Goal: Information Seeking & Learning: Learn about a topic

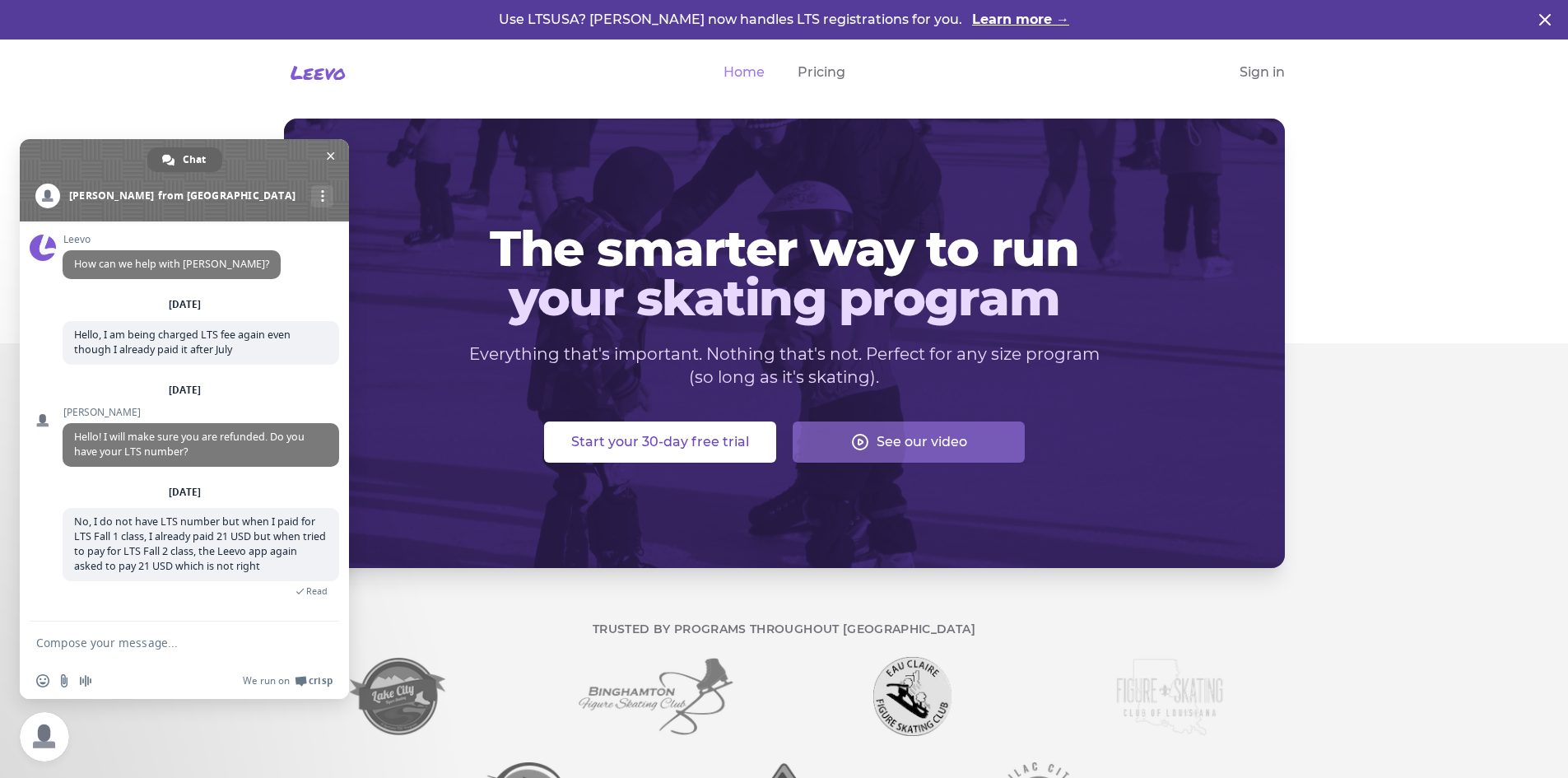
click at [220, 626] on textarea "Compose your message..." at bounding box center [168, 641] width 263 height 41
type textarea "Hello Team, checking back"
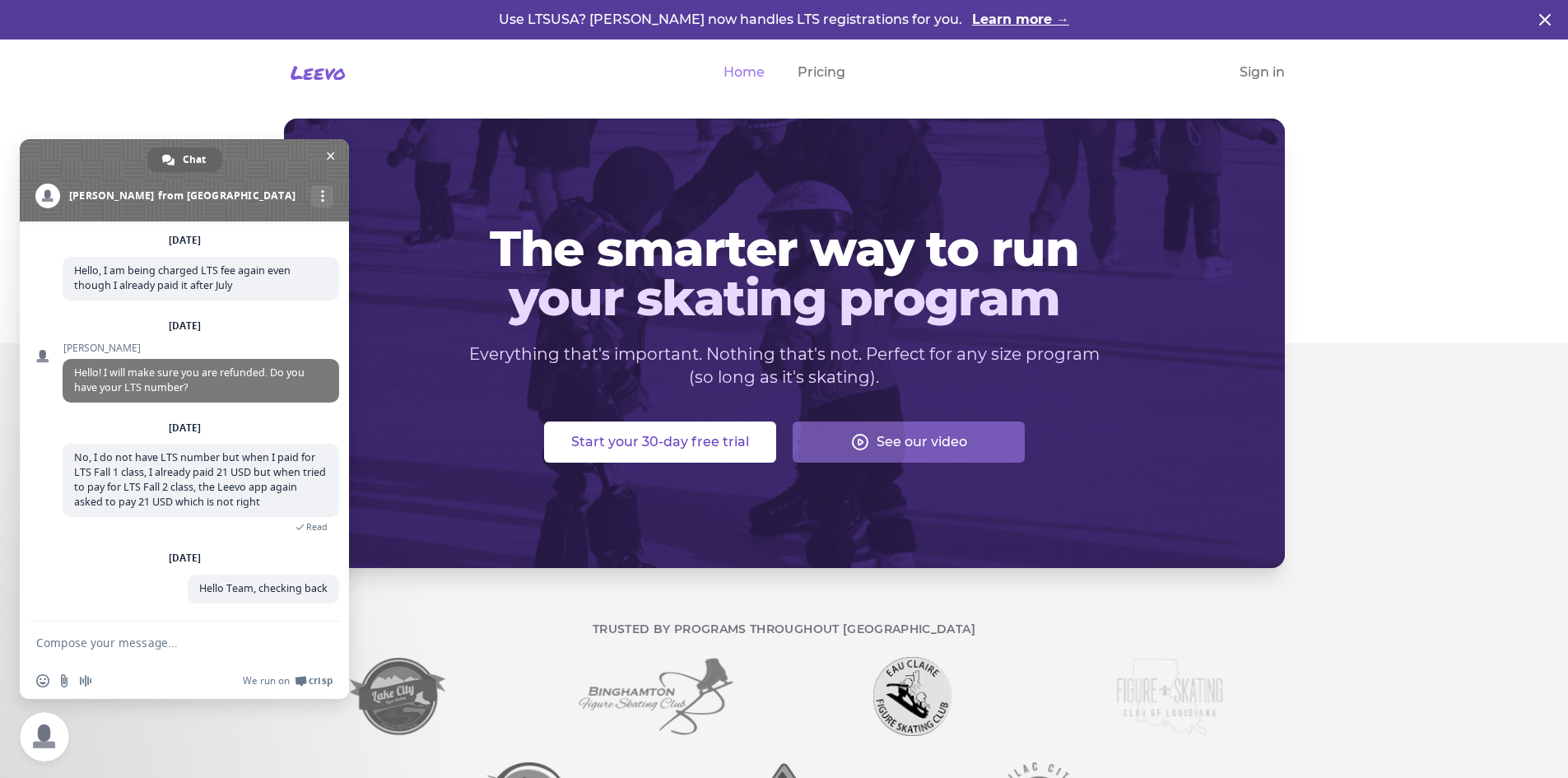
scroll to position [64, 0]
click at [824, 72] on link "Pricing" at bounding box center [821, 72] width 47 height 20
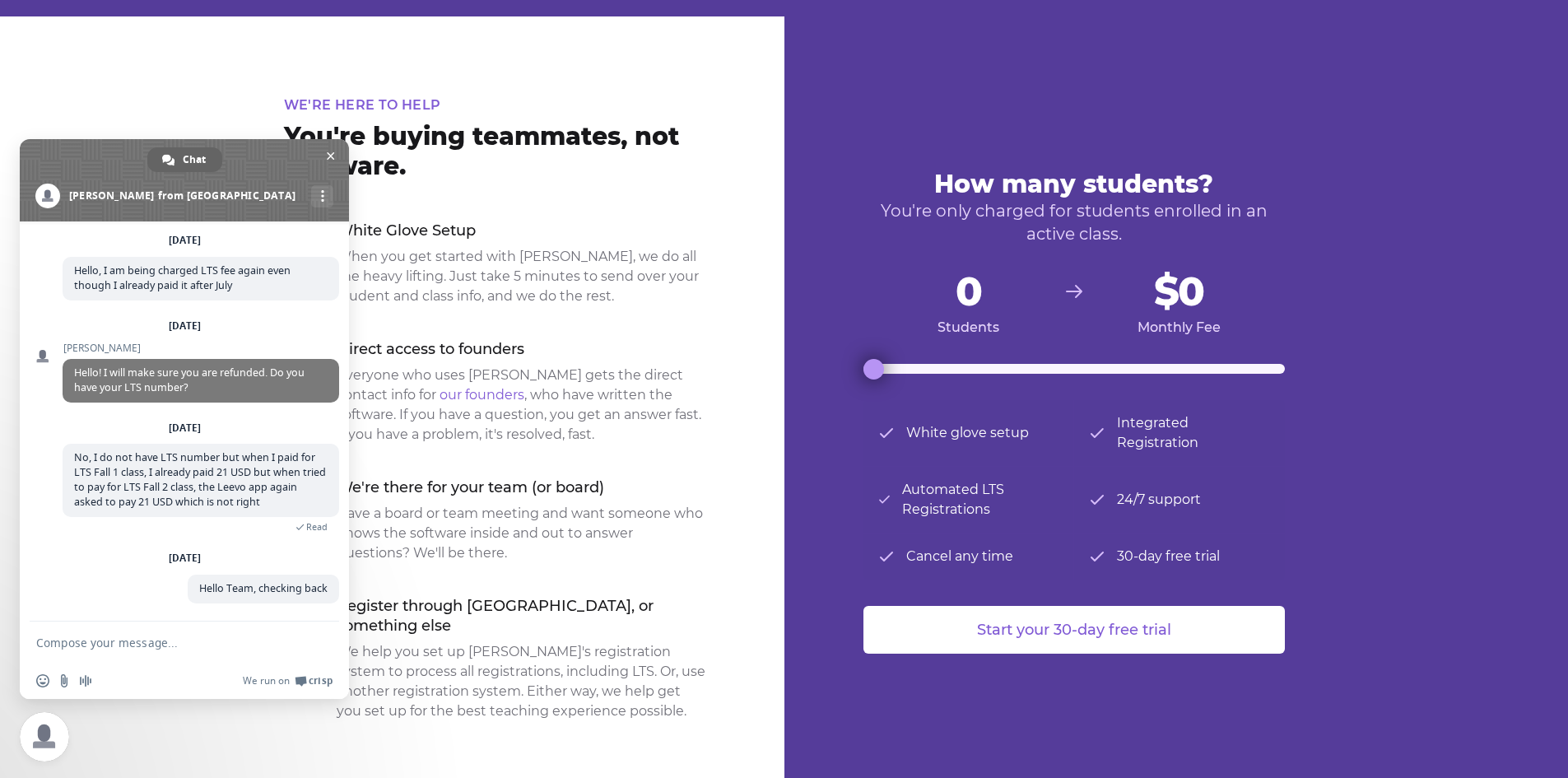
scroll to position [329, 0]
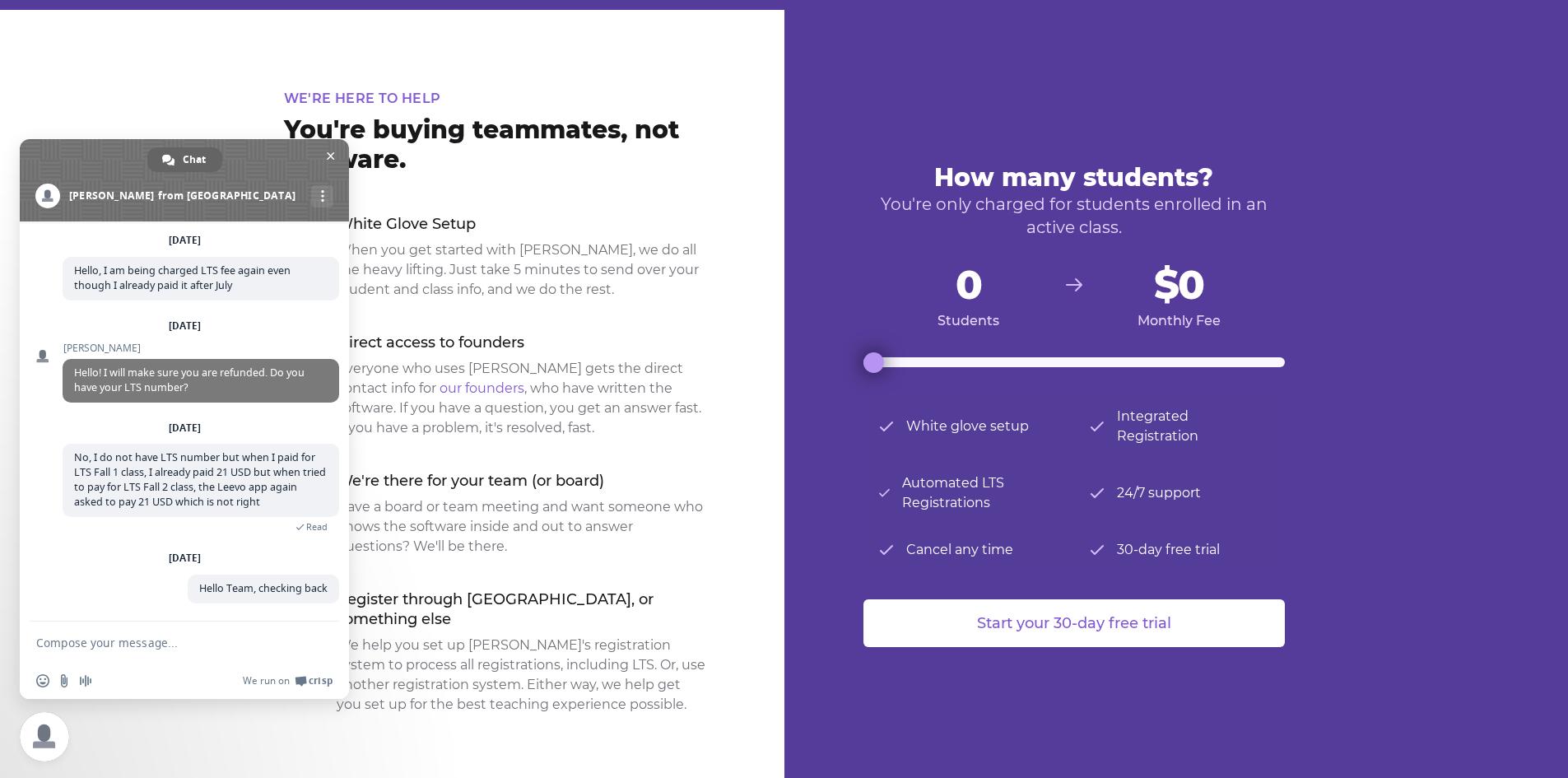
click at [870, 367] on input "range" at bounding box center [1074, 361] width 421 height 10
click at [965, 303] on span "0" at bounding box center [969, 284] width 211 height 39
click at [969, 293] on span "0" at bounding box center [969, 284] width 211 height 39
click at [910, 375] on div "How many students? You're only charged for students enrolled in an active class…" at bounding box center [1074, 401] width 421 height 490
drag, startPoint x: 876, startPoint y: 364, endPoint x: 1308, endPoint y: 346, distance: 432.4
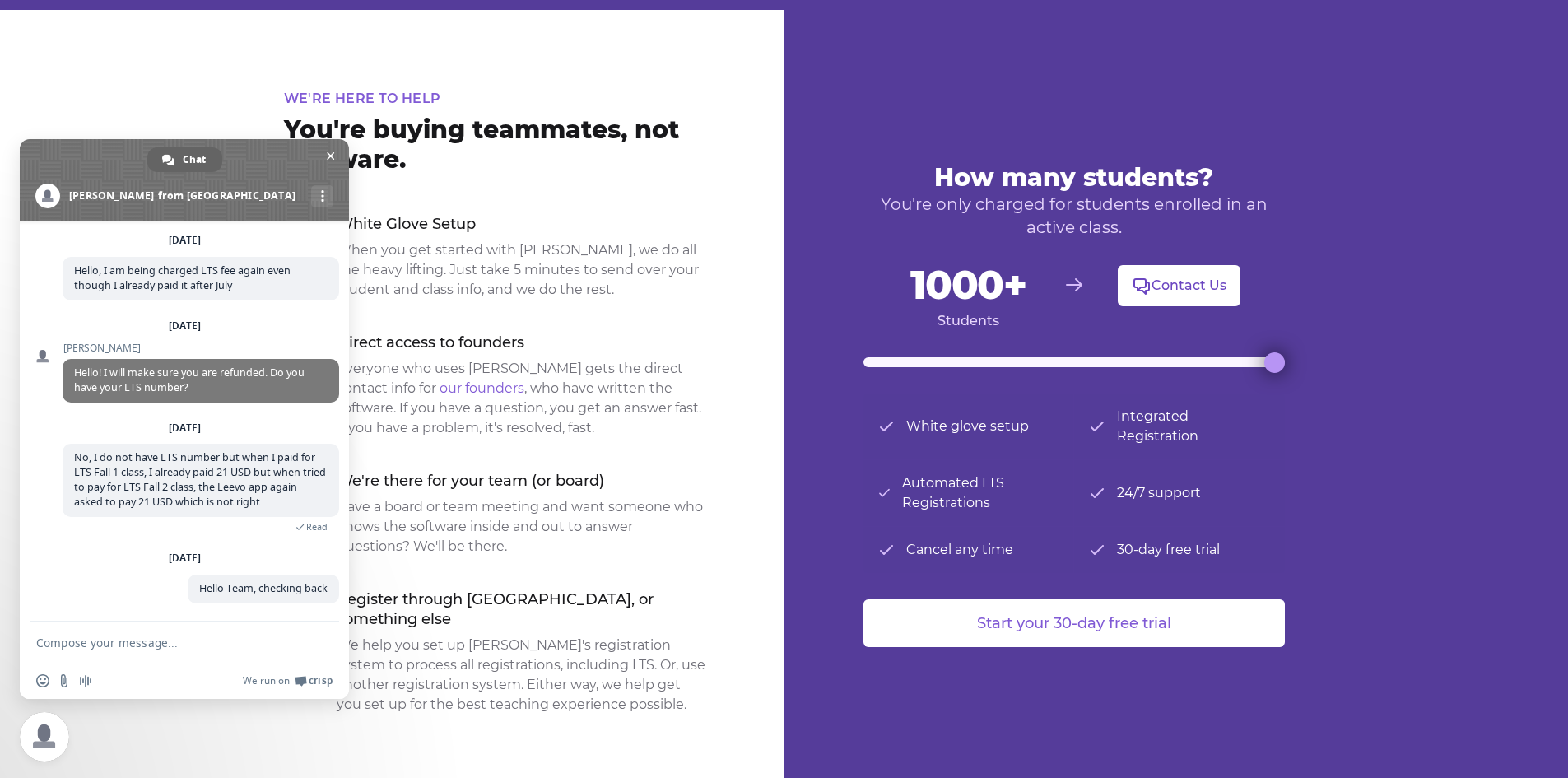
click at [1285, 357] on input "range" at bounding box center [1074, 361] width 421 height 10
drag, startPoint x: 1159, startPoint y: 348, endPoint x: 1152, endPoint y: 363, distance: 16.6
click at [1152, 363] on div "How many students? You're only charged for students enrolled in an active class…" at bounding box center [1074, 401] width 421 height 490
type input "700"
click at [1152, 363] on input "range" at bounding box center [1074, 361] width 421 height 10
